Goal: Information Seeking & Learning: Learn about a topic

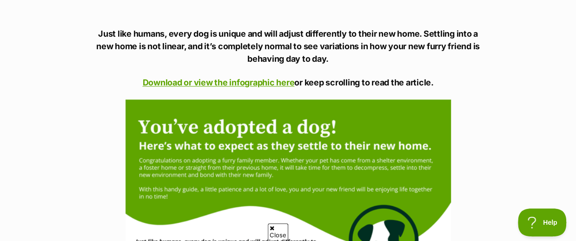
scroll to position [768, 0]
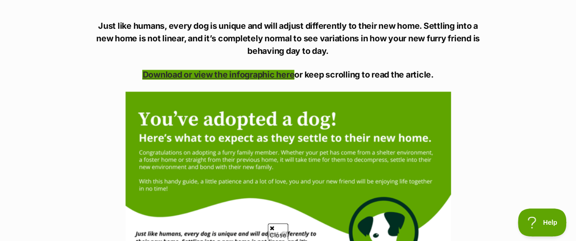
click at [236, 70] on link "Download or view the infographic here" at bounding box center [218, 75] width 152 height 10
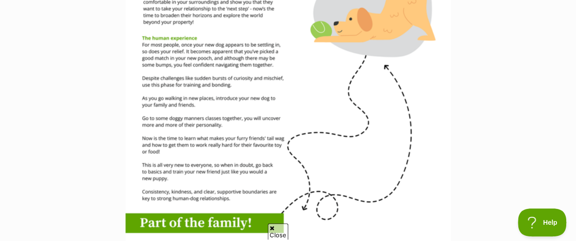
scroll to position [1425, 0]
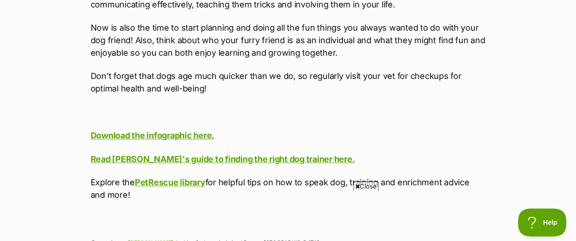
scroll to position [3661, 0]
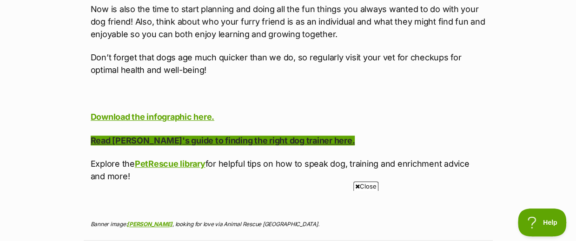
click at [200, 136] on link "Read PetRescue's guide to finding the right dog trainer here." at bounding box center [223, 141] width 264 height 10
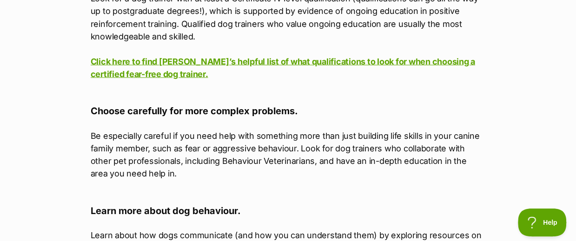
scroll to position [2583, 0]
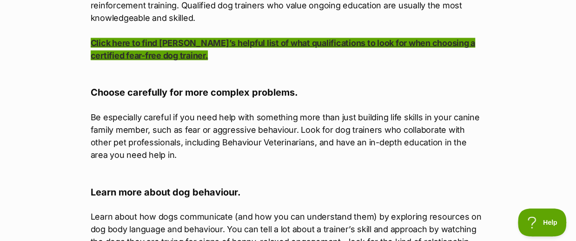
click at [269, 38] on link "Click here to find PetRescue’s helpful list of what qualifications to look for …" at bounding box center [283, 49] width 384 height 22
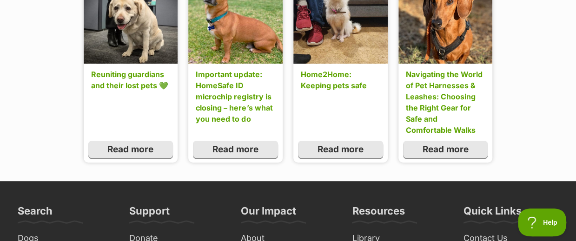
scroll to position [1882, 0]
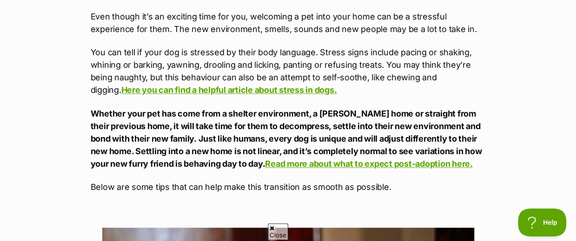
scroll to position [552, 0]
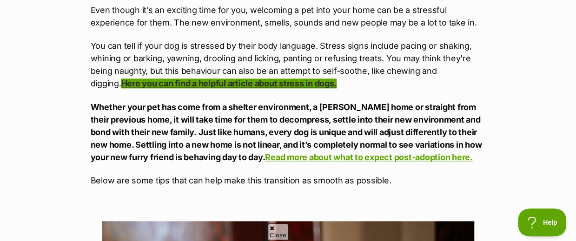
click at [190, 79] on link "Here you can find a helpful article about stress in dogs." at bounding box center [229, 84] width 216 height 10
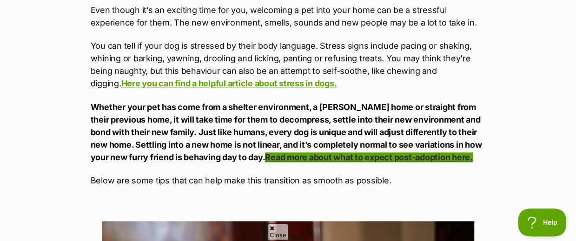
click at [352, 152] on link "Read more about what to expect post-adoption here." at bounding box center [368, 157] width 207 height 10
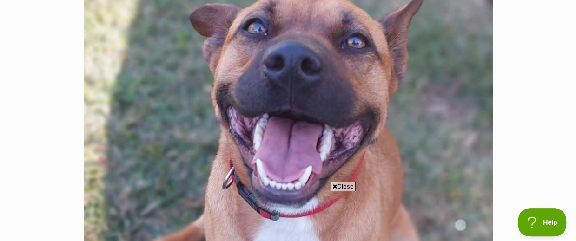
scroll to position [359, 0]
